Goal: Task Accomplishment & Management: Use online tool/utility

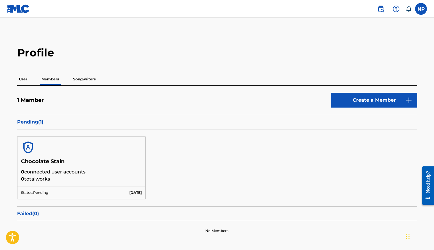
click at [25, 80] on p "User" at bounding box center [23, 79] width 12 height 12
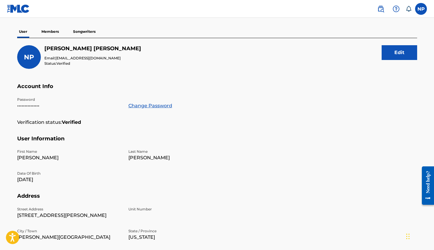
scroll to position [27, 0]
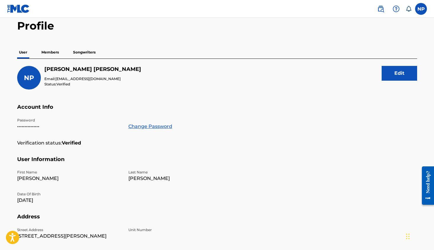
click at [55, 53] on p "Members" at bounding box center [50, 52] width 21 height 12
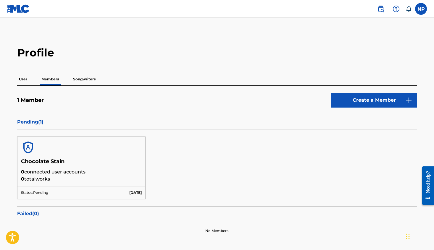
click at [84, 78] on p "Songwriters" at bounding box center [84, 79] width 26 height 12
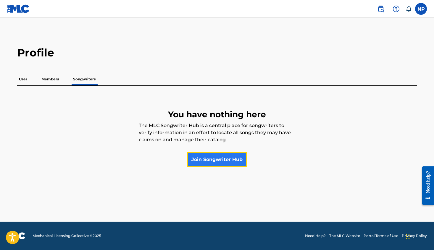
click at [208, 161] on link "Join Songwriter Hub" at bounding box center [216, 159] width 59 height 15
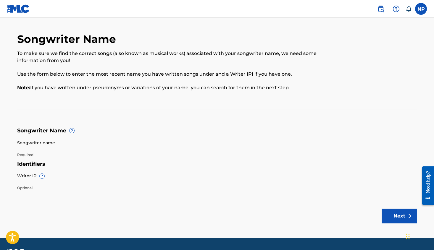
click at [61, 145] on input "Songwriter name" at bounding box center [67, 142] width 100 height 17
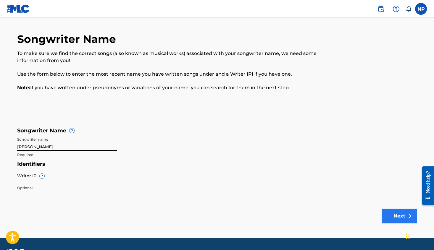
type input "[PERSON_NAME]"
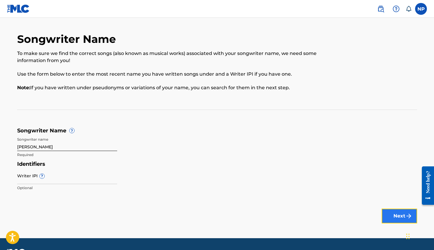
click at [400, 217] on button "Next" at bounding box center [398, 216] width 35 height 15
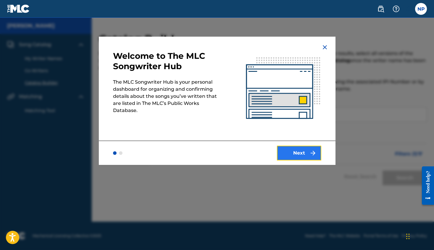
click at [312, 151] on img "submit" at bounding box center [312, 153] width 7 height 7
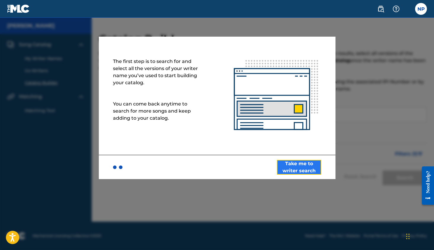
click at [317, 166] on button "Take me to writer search" at bounding box center [299, 167] width 44 height 15
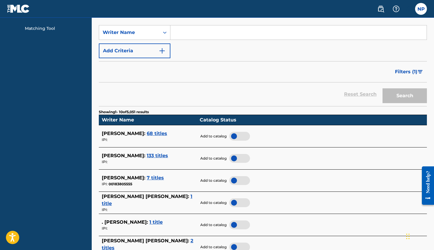
scroll to position [82, 0]
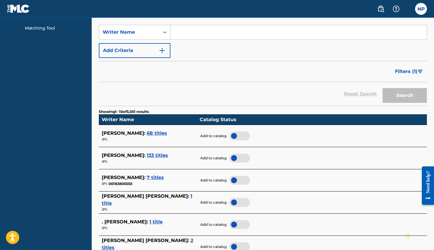
click at [147, 133] on span "68 titles" at bounding box center [157, 133] width 20 height 6
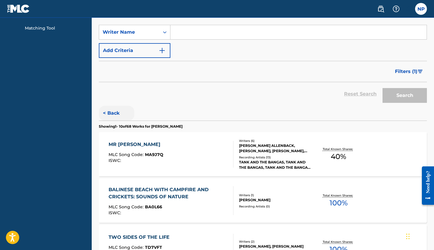
click at [118, 112] on button "< Back" at bounding box center [116, 113] width 35 height 15
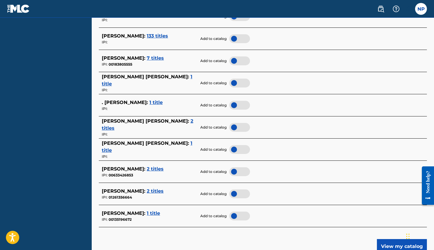
scroll to position [202, 0]
click at [159, 170] on span "2 titles" at bounding box center [155, 169] width 17 height 6
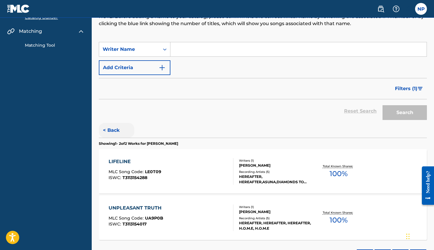
scroll to position [68, 0]
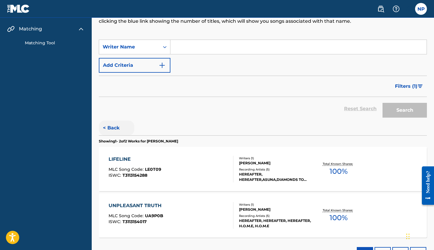
click at [105, 128] on button "< Back" at bounding box center [116, 128] width 35 height 15
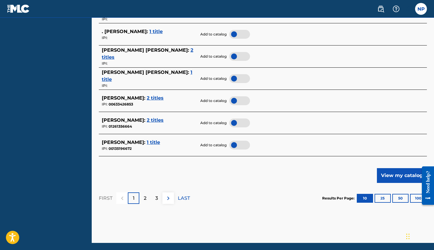
scroll to position [278, 0]
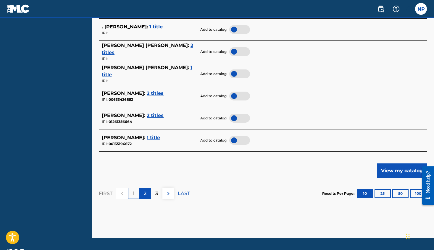
click at [142, 195] on div "2" at bounding box center [145, 194] width 12 height 12
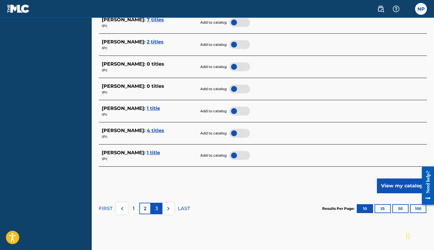
click at [153, 207] on div "3" at bounding box center [157, 209] width 12 height 12
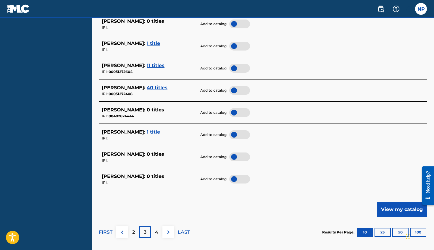
scroll to position [294, 0]
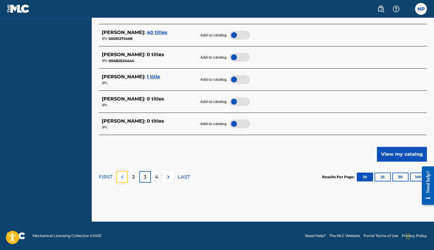
click at [125, 176] on img at bounding box center [122, 177] width 7 height 7
click at [136, 179] on div "1" at bounding box center [134, 177] width 12 height 12
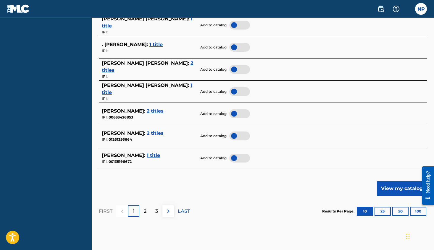
scroll to position [258, 0]
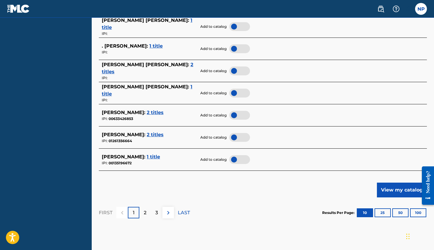
click at [155, 158] on span "1 title" at bounding box center [153, 157] width 13 height 6
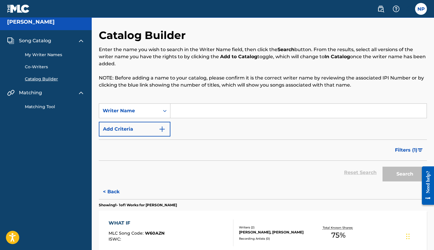
scroll to position [0, 0]
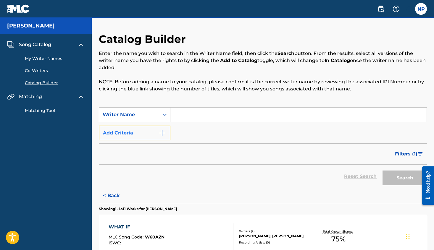
click at [164, 132] on img "Search Form" at bounding box center [161, 132] width 7 height 7
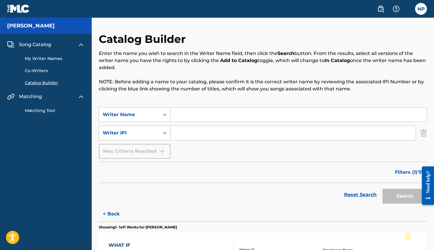
click at [163, 132] on icon "Search Form" at bounding box center [165, 133] width 6 height 6
click at [195, 165] on div "Filters ( 1 )" at bounding box center [263, 172] width 328 height 21
click at [47, 109] on link "Matching Tool" at bounding box center [55, 111] width 60 height 6
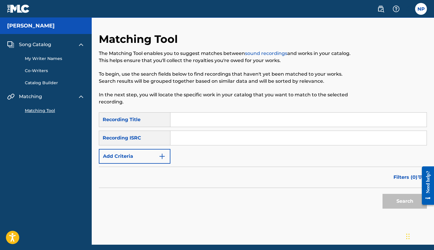
click at [190, 117] on input "Search Form" at bounding box center [298, 120] width 256 height 14
click at [185, 138] on input "Search Form" at bounding box center [298, 138] width 256 height 14
paste input "QM4DW1859476"
type input "QM4DW1859476"
click at [393, 198] on button "Search" at bounding box center [404, 201] width 44 height 15
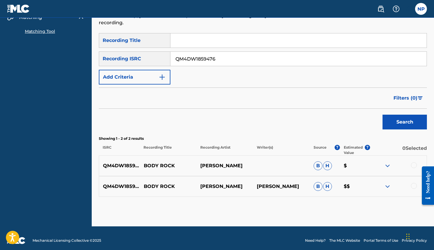
scroll to position [84, 0]
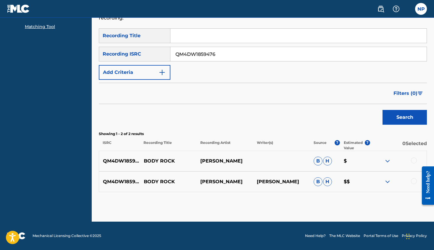
click at [177, 158] on p "BODY ROCK" at bounding box center [168, 161] width 56 height 7
click at [134, 161] on p "QM4DW1859476" at bounding box center [121, 161] width 45 height 7
click at [411, 159] on div at bounding box center [414, 161] width 6 height 6
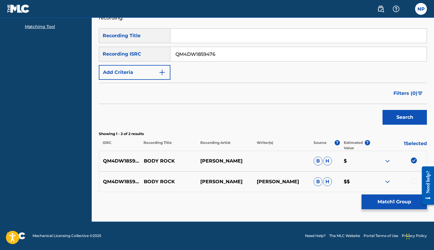
click at [413, 181] on div at bounding box center [414, 181] width 6 height 6
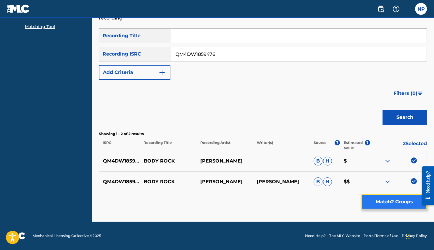
click at [395, 201] on button "Match 2 Groups" at bounding box center [393, 202] width 65 height 15
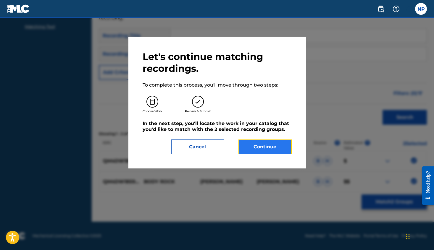
click at [276, 143] on button "Continue" at bounding box center [264, 147] width 53 height 15
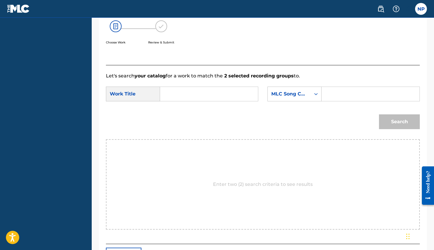
scroll to position [99, 0]
click at [204, 98] on input "Search Form" at bounding box center [209, 94] width 88 height 14
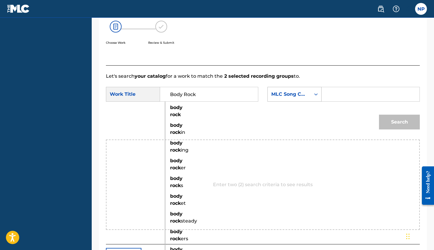
type input "Body Rock"
click at [318, 93] on icon "Search Form" at bounding box center [316, 94] width 6 height 6
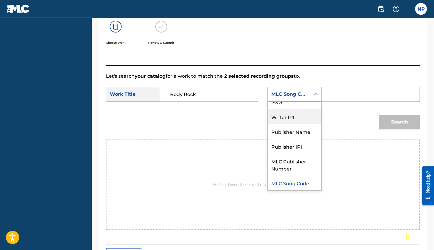
scroll to position [0, 0]
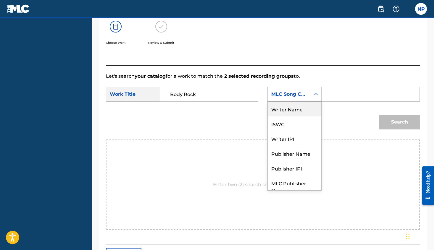
click at [299, 108] on div "Writer Name" at bounding box center [295, 109] width 54 height 15
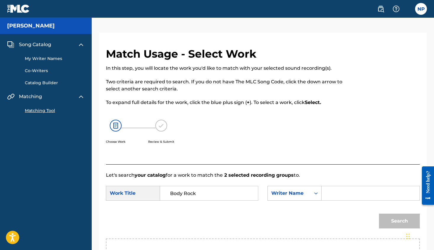
click at [31, 57] on link "My Writer Names" at bounding box center [55, 59] width 60 height 6
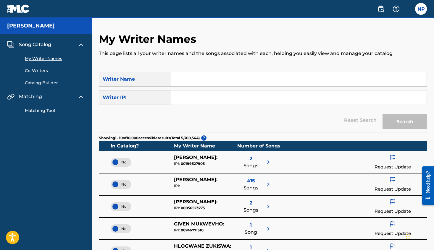
click at [197, 101] on input "Search Form" at bounding box center [298, 97] width 256 height 14
paste input "633426853"
type input "633426853"
click at [400, 126] on button "Search" at bounding box center [404, 121] width 44 height 15
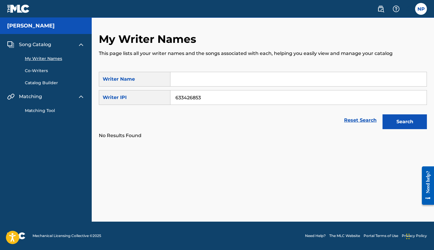
click at [263, 77] on input "Search Form" at bounding box center [298, 79] width 256 height 14
click at [382, 114] on button "Search" at bounding box center [404, 121] width 44 height 15
type input "[PERSON_NAME]"
click at [404, 121] on button "Search" at bounding box center [404, 121] width 44 height 15
click at [41, 46] on span "Song Catalog" at bounding box center [35, 44] width 32 height 7
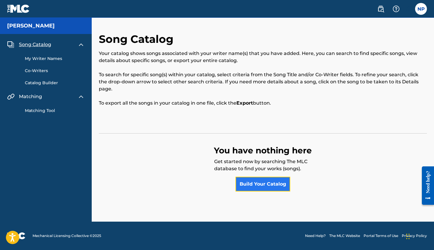
click at [252, 184] on link "Build Your Catalog" at bounding box center [262, 184] width 55 height 15
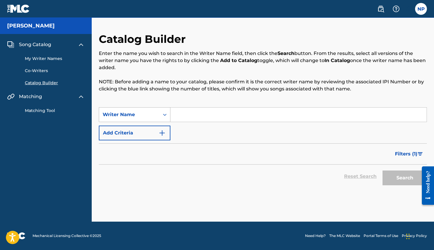
click at [169, 114] on div "Search Form" at bounding box center [164, 114] width 11 height 11
click at [163, 134] on img "Search Form" at bounding box center [161, 132] width 7 height 7
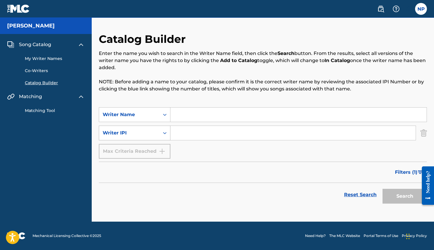
click at [165, 134] on icon "Search Form" at bounding box center [165, 133] width 6 height 6
click at [185, 135] on input "Search Form" at bounding box center [292, 133] width 245 height 14
paste input "633426853"
type input "633426853"
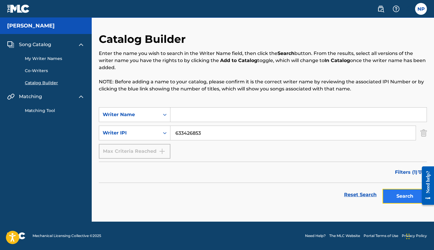
click at [399, 194] on button "Search" at bounding box center [404, 196] width 44 height 15
click at [50, 108] on link "Matching Tool" at bounding box center [55, 111] width 60 height 6
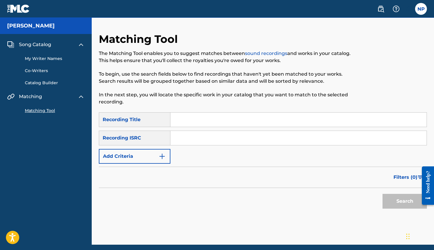
click at [54, 47] on div "Song Catalog" at bounding box center [45, 44] width 77 height 7
click at [43, 43] on span "Song Catalog" at bounding box center [35, 44] width 32 height 7
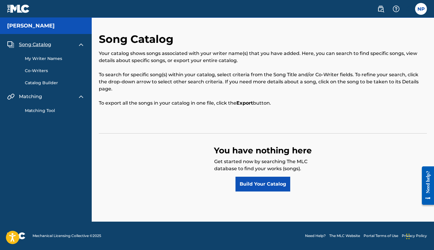
click at [46, 58] on link "My Writer Names" at bounding box center [55, 59] width 60 height 6
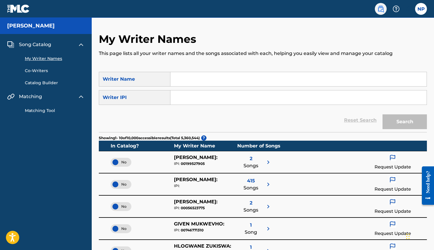
click at [380, 8] on img at bounding box center [380, 8] width 7 height 7
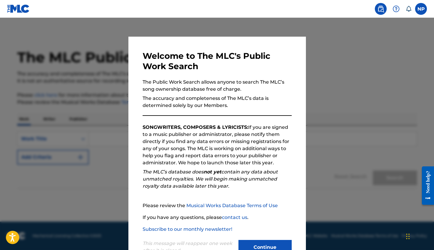
scroll to position [20, 0]
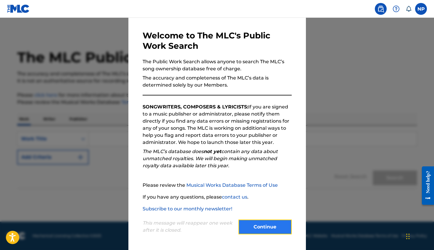
click at [272, 228] on button "Continue" at bounding box center [264, 227] width 53 height 15
